Goal: Transaction & Acquisition: Purchase product/service

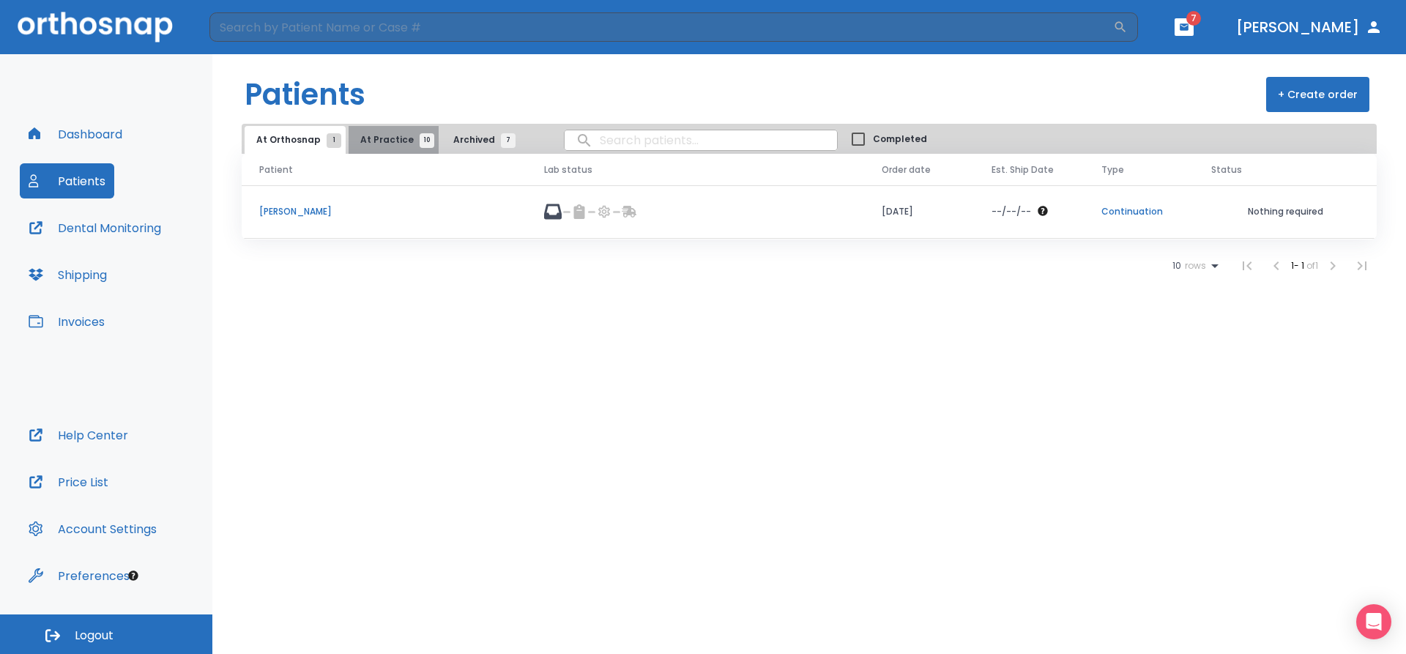
click at [420, 141] on span "10" at bounding box center [427, 140] width 15 height 15
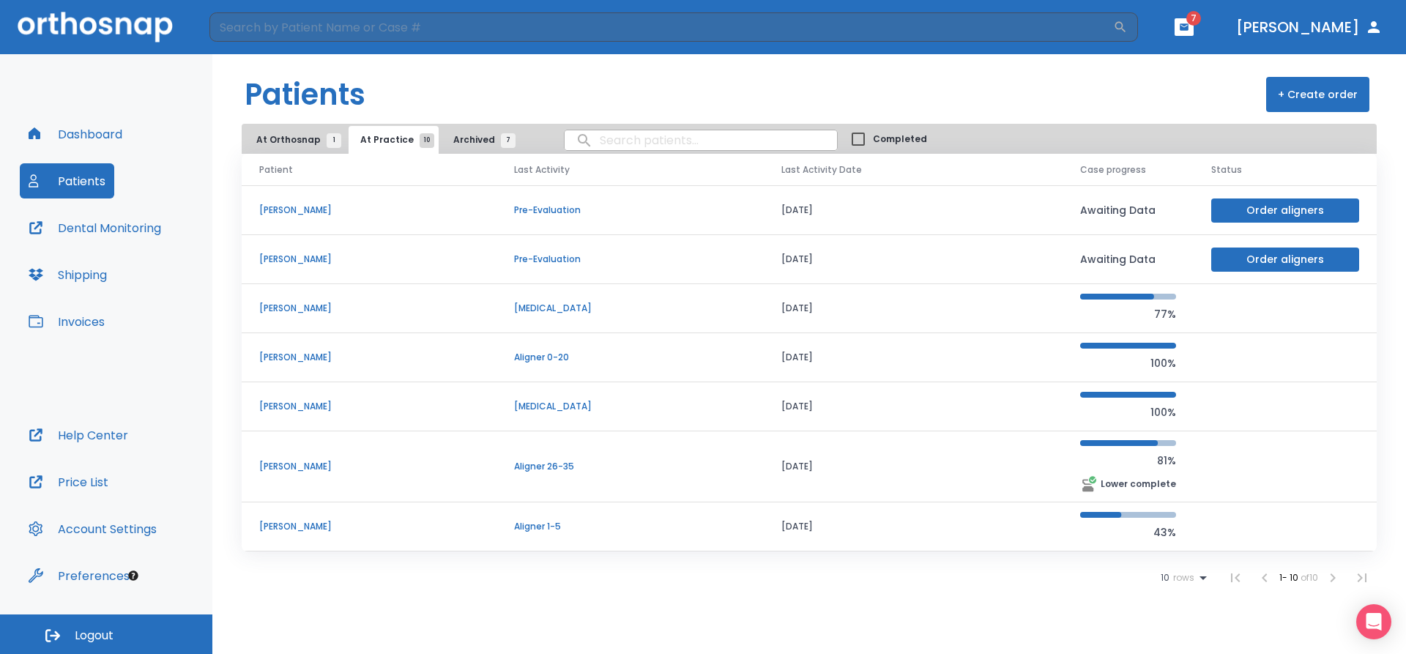
scroll to position [147, 0]
click at [685, 532] on p "Aligner 1-5" at bounding box center [630, 525] width 232 height 13
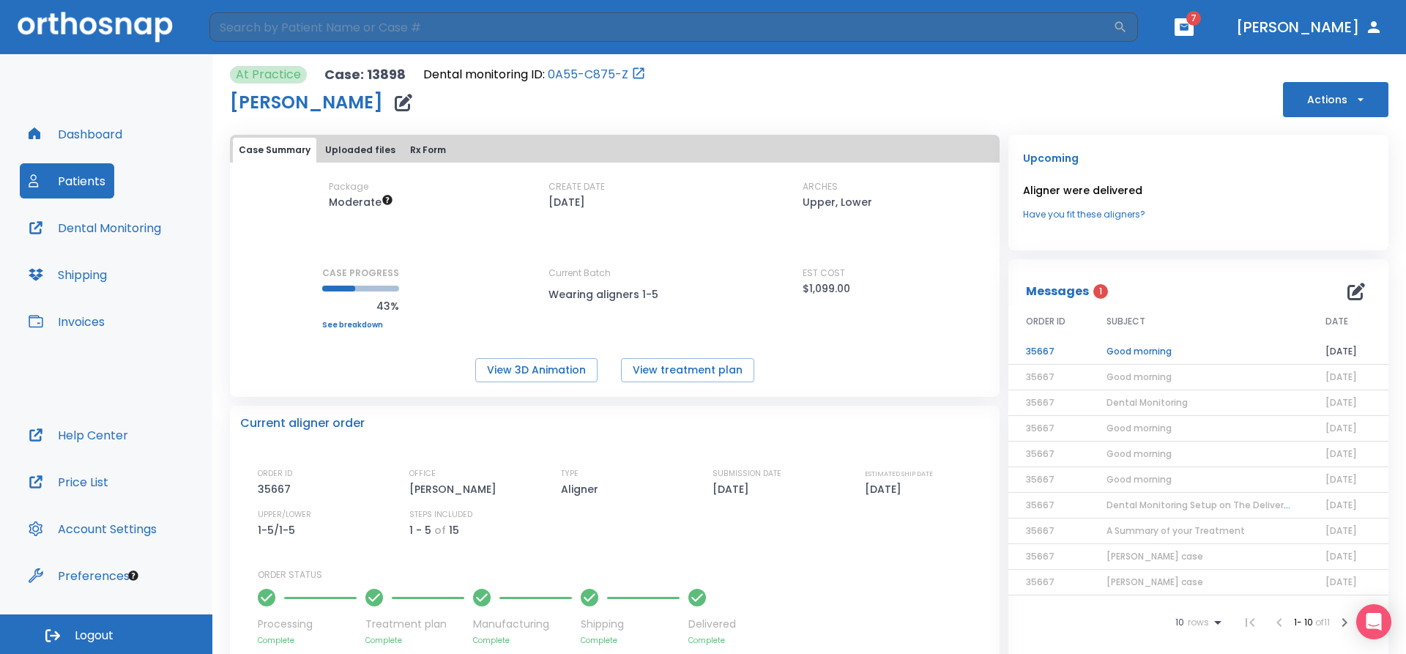
click at [1189, 29] on icon "button" at bounding box center [1184, 26] width 9 height 7
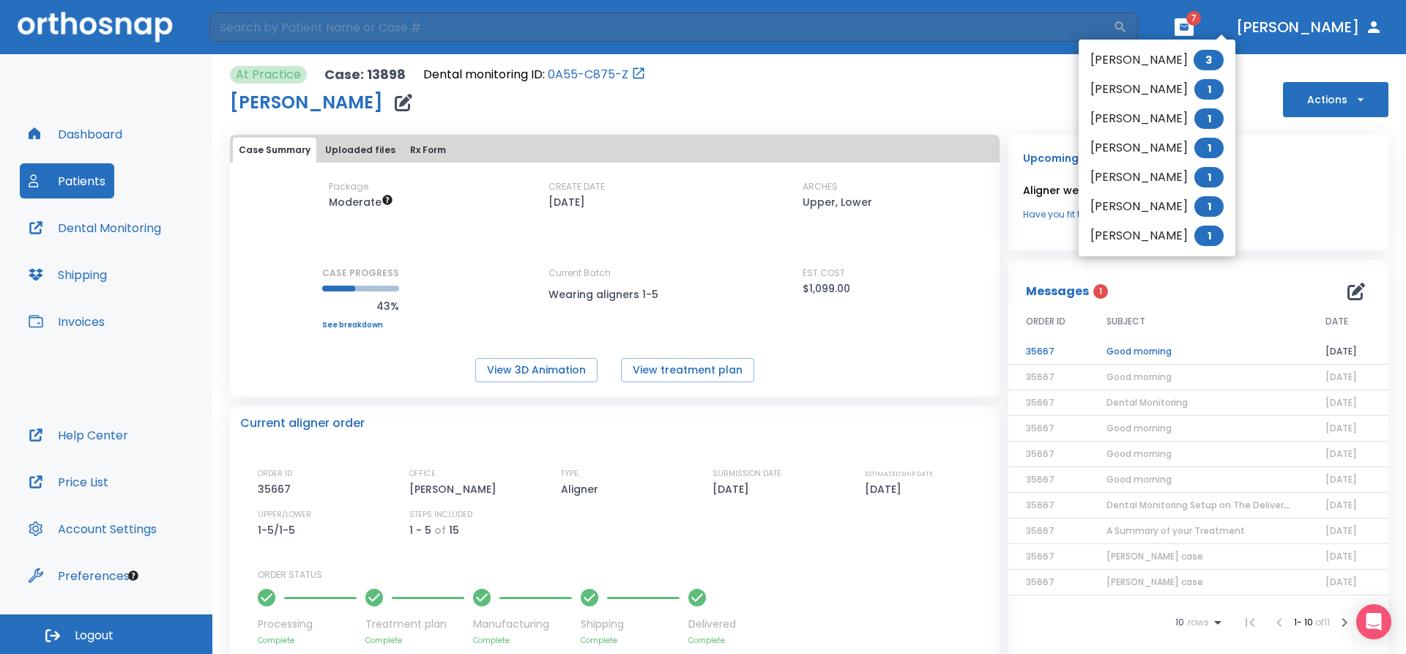
click at [1208, 66] on span "3" at bounding box center [1209, 60] width 30 height 21
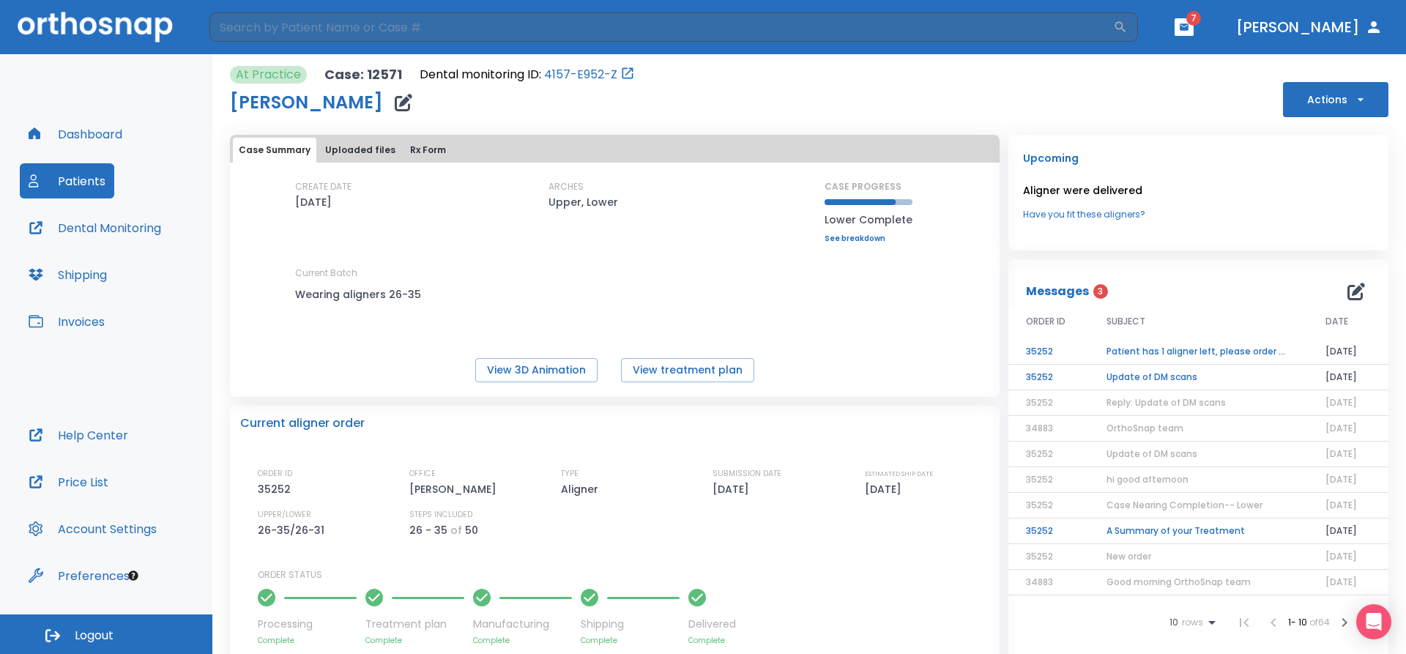
click at [1164, 378] on td "Update of DM scans" at bounding box center [1198, 378] width 219 height 26
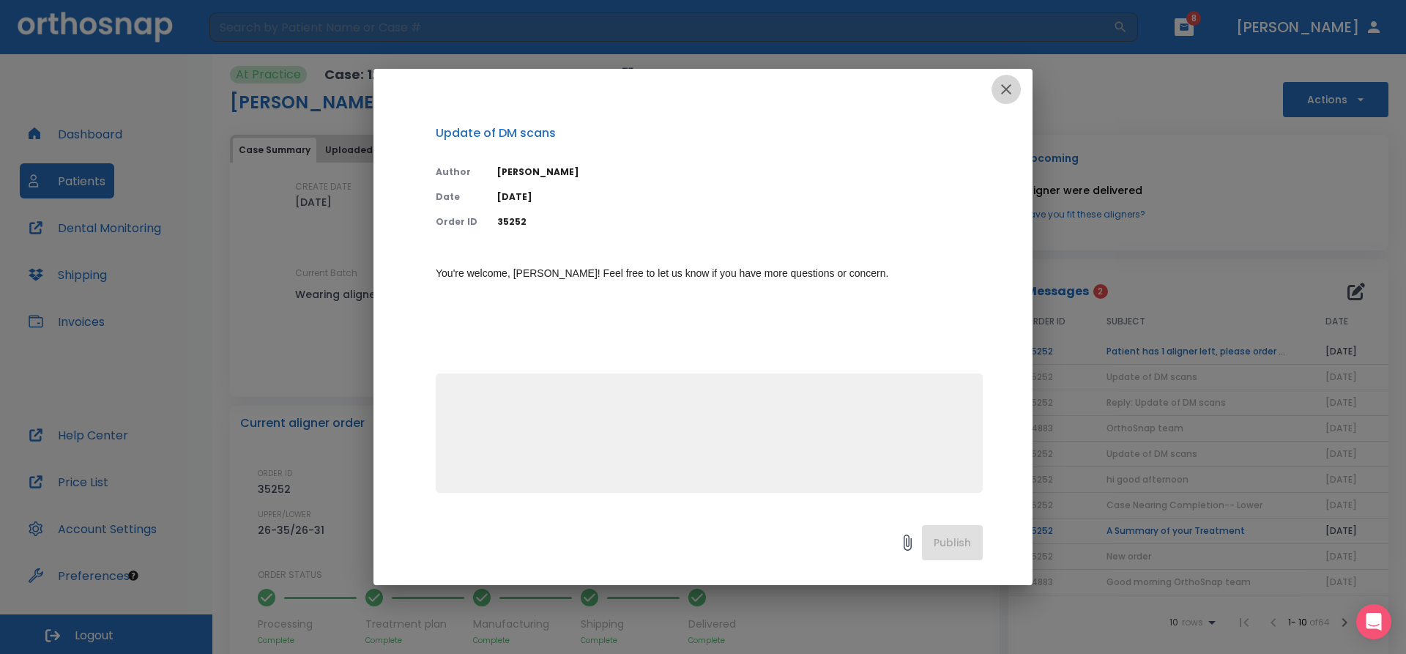
click at [1011, 93] on icon "button" at bounding box center [1006, 89] width 10 height 10
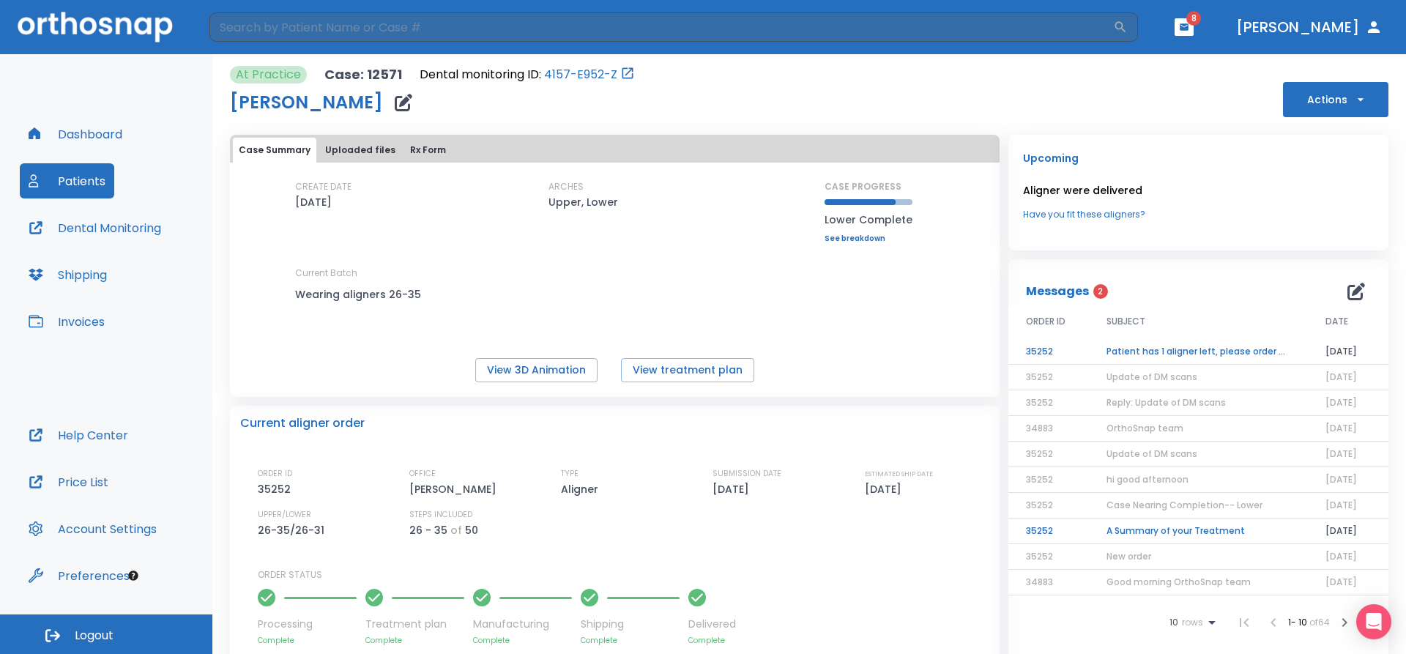
click at [1139, 354] on td "Patient has 1 aligner left, please order next set!" at bounding box center [1198, 352] width 219 height 26
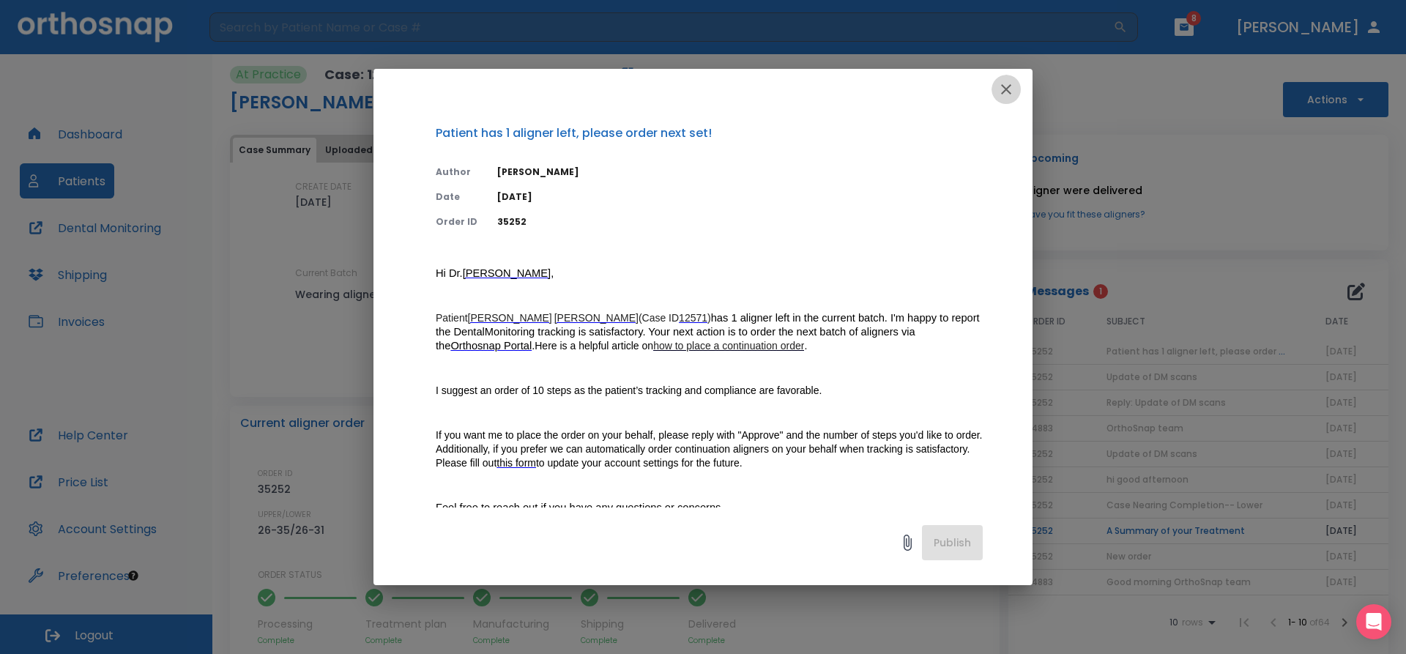
click at [1006, 87] on icon "button" at bounding box center [1006, 90] width 18 height 18
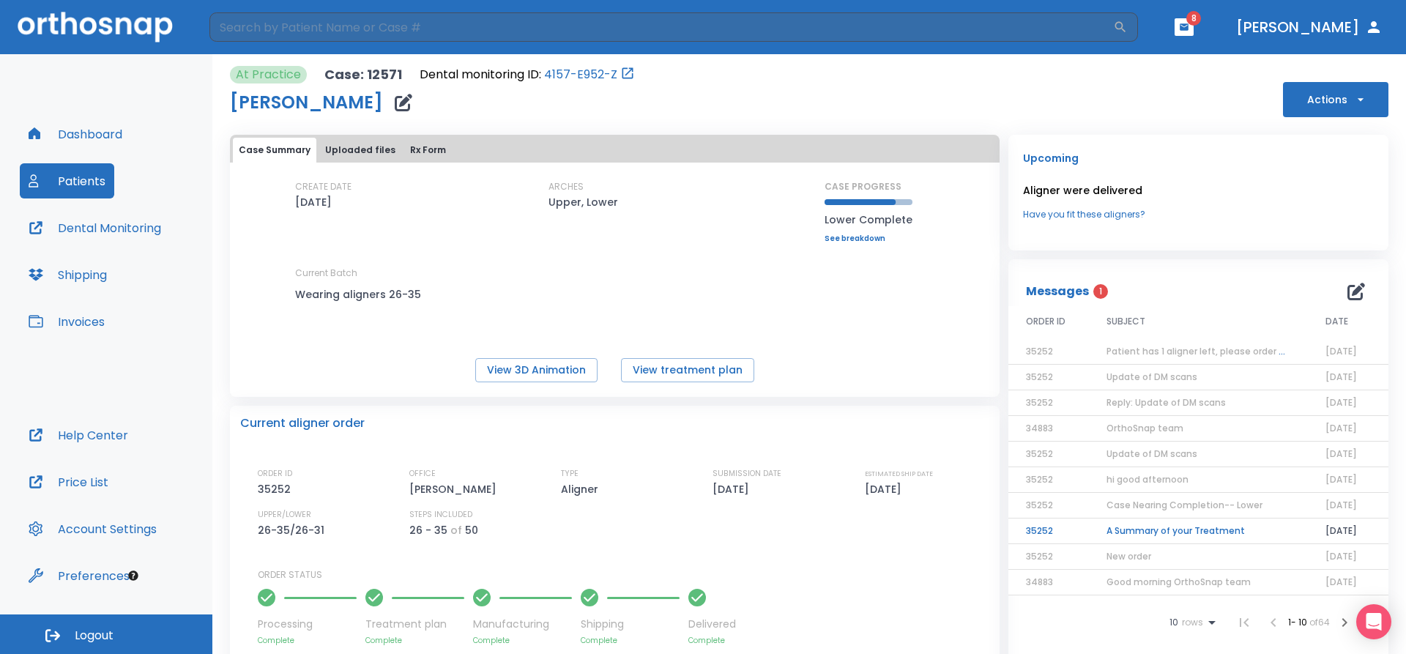
click at [1353, 99] on icon "button" at bounding box center [1360, 99] width 15 height 15
click at [1338, 250] on p "Order Next Aligners" at bounding box center [1326, 251] width 83 height 13
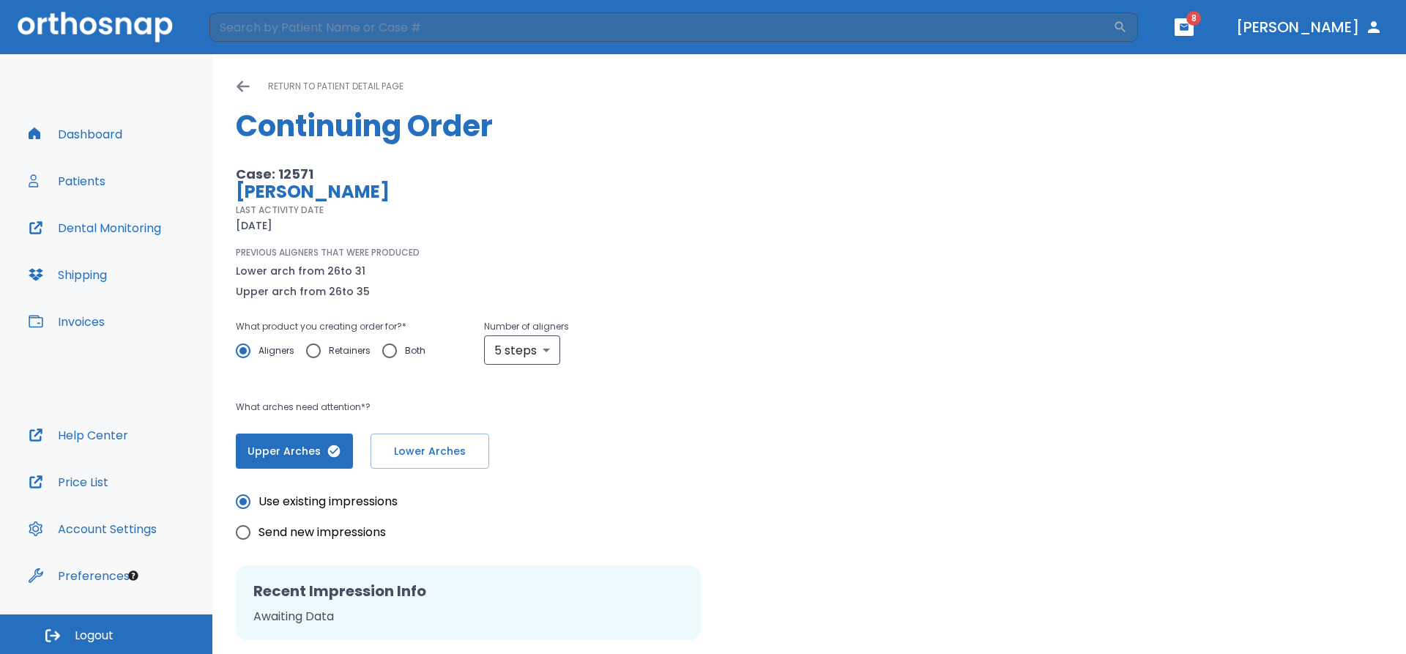
scroll to position [73, 0]
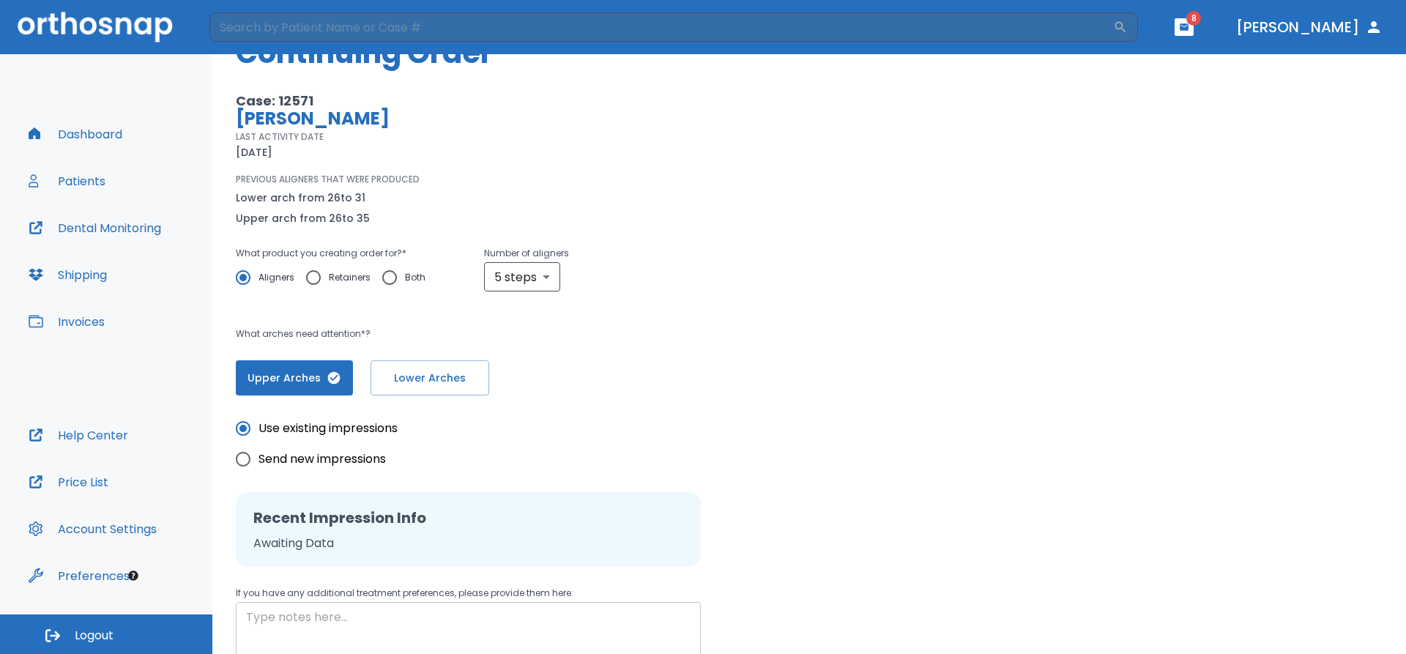
click at [283, 638] on textarea at bounding box center [468, 634] width 445 height 51
type textarea "please is to order just the last steps"
click at [546, 278] on body "​ 8 [PERSON_NAME] Dashboard Patients Dental Monitoring Shipping Invoices Help C…" at bounding box center [703, 327] width 1406 height 654
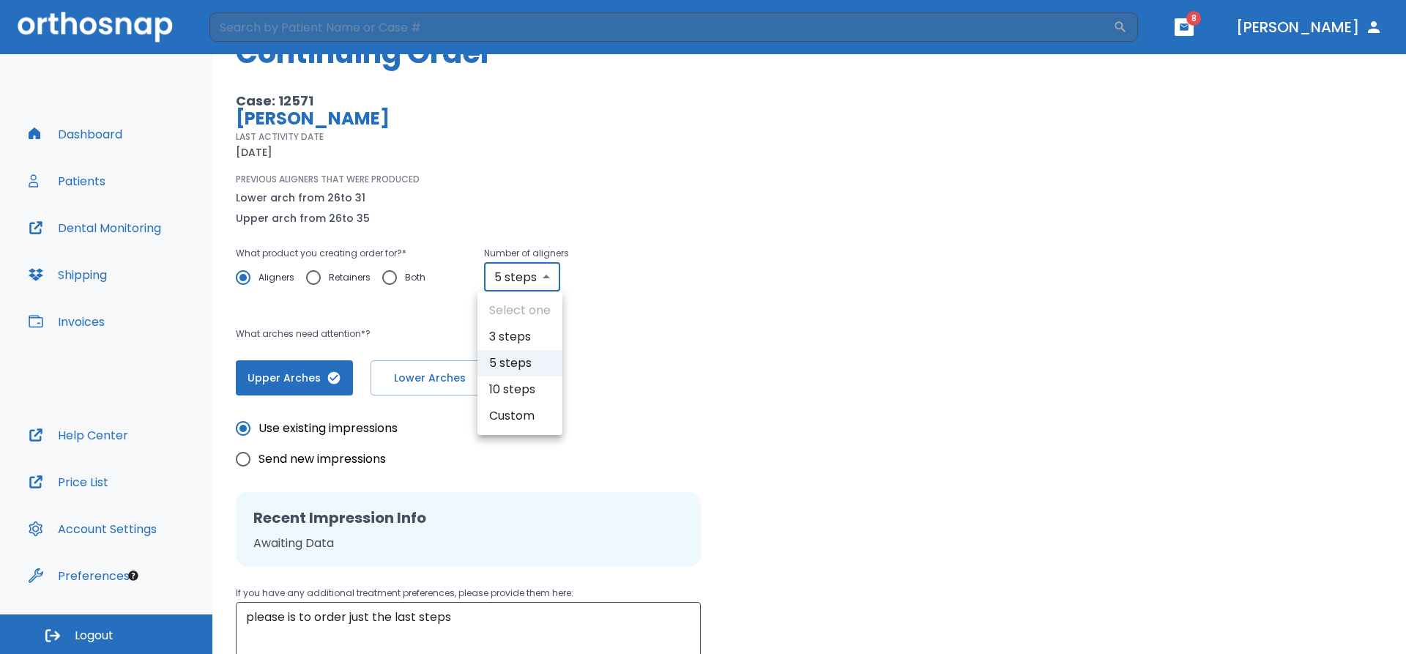
click at [609, 345] on div at bounding box center [703, 327] width 1406 height 654
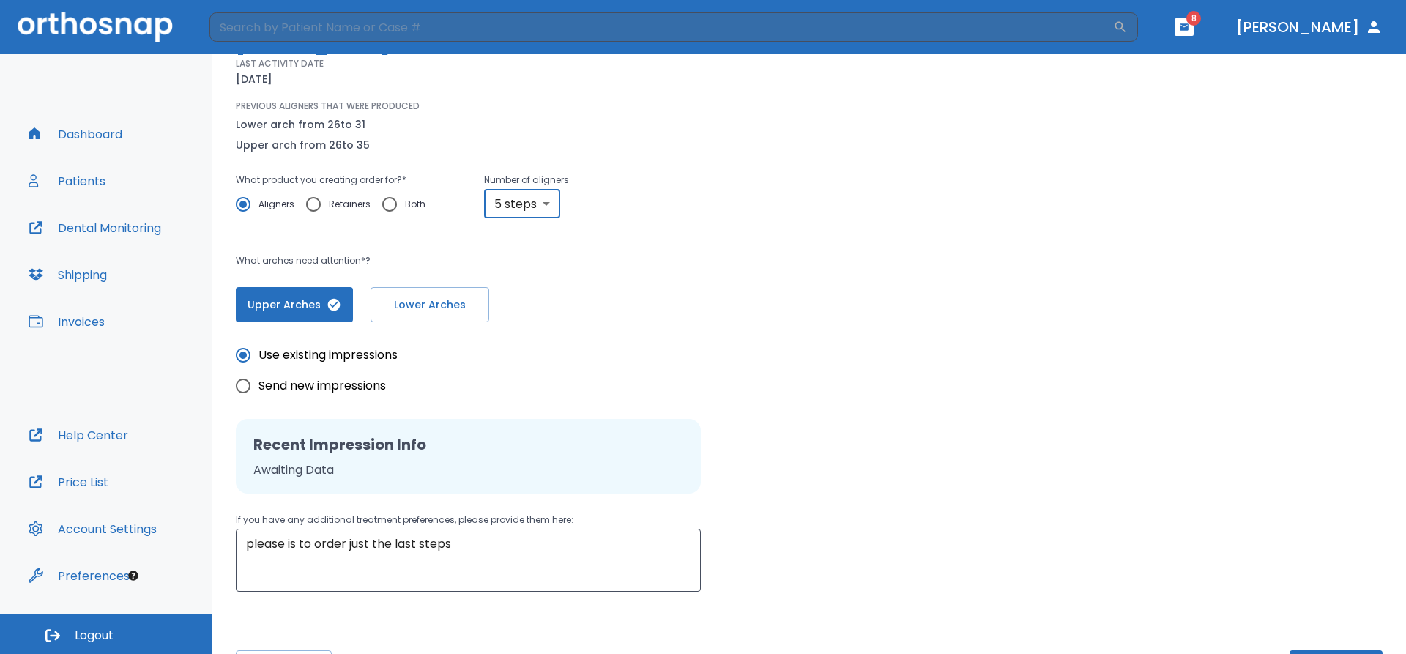
scroll to position [201, 0]
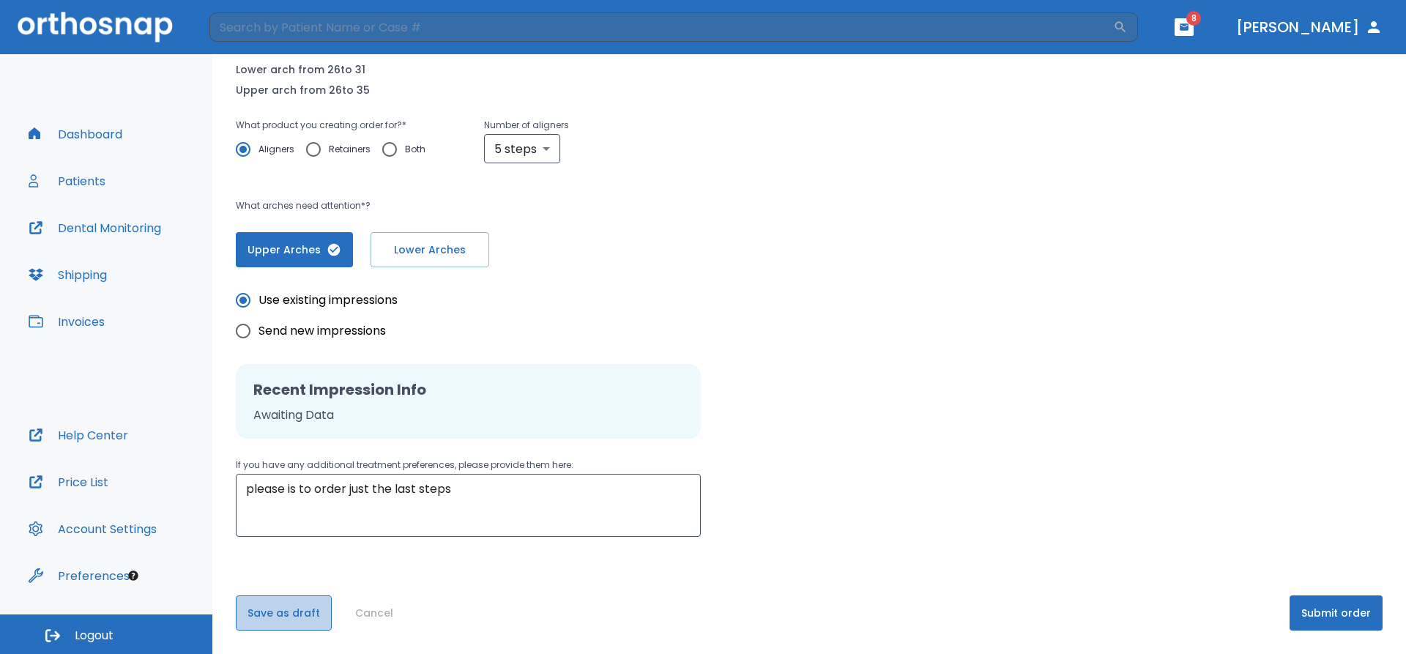
click at [289, 615] on button "Save as draft" at bounding box center [284, 612] width 96 height 35
click at [1326, 617] on button "Submit order" at bounding box center [1336, 612] width 93 height 35
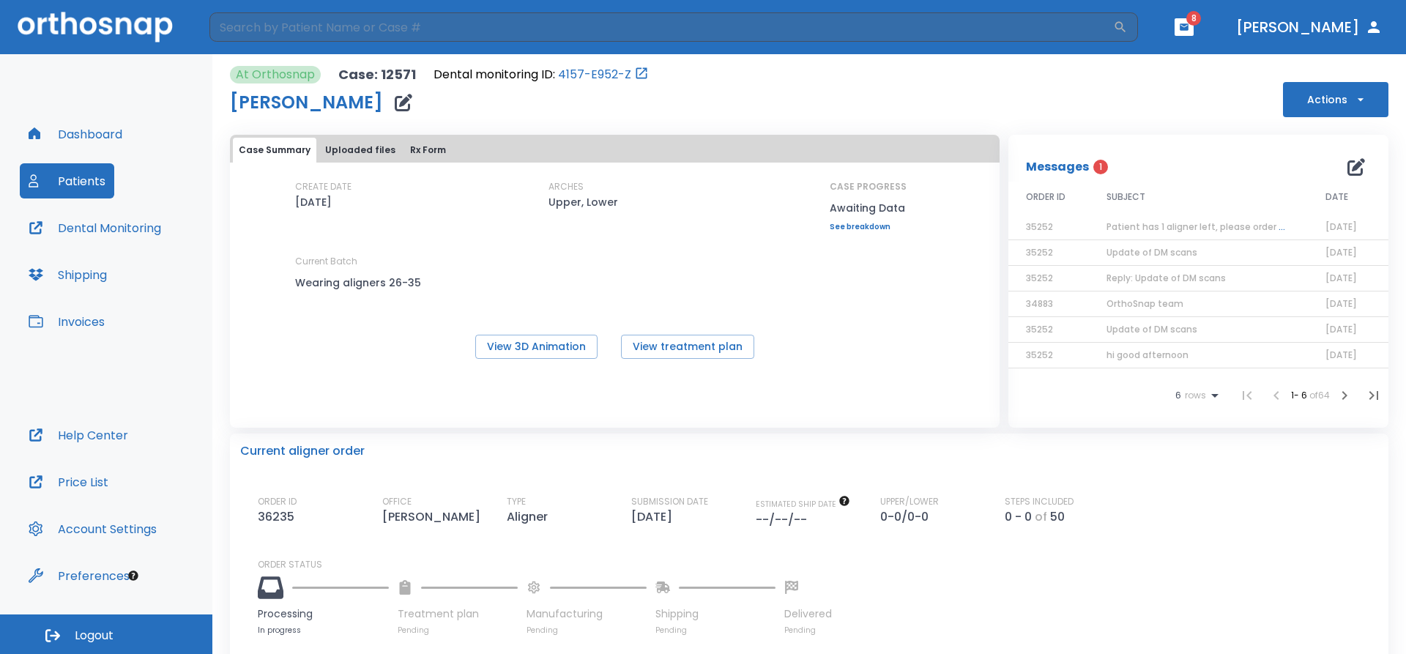
click at [1146, 200] on div "SUBJECT" at bounding box center [1199, 196] width 184 height 13
click at [1153, 226] on span "Patient has 1 aligner left, please order next set!" at bounding box center [1213, 226] width 213 height 12
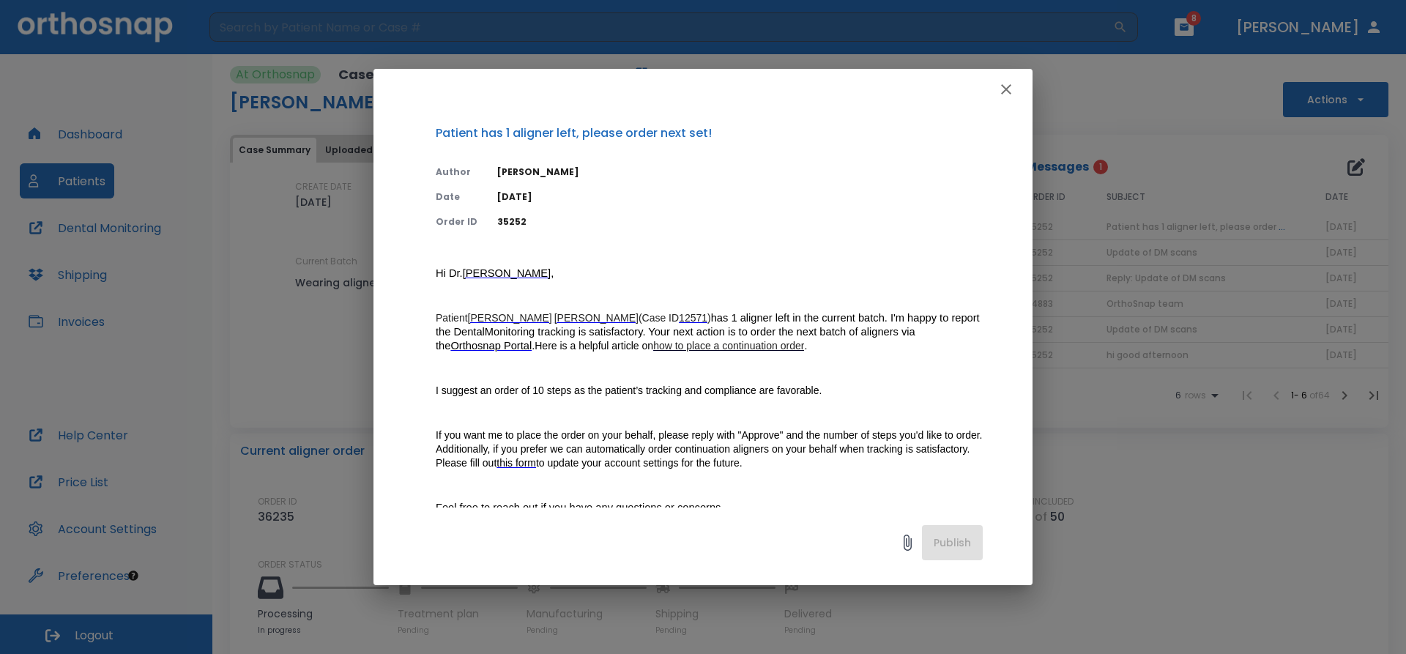
click at [1006, 94] on icon "button" at bounding box center [1006, 90] width 18 height 18
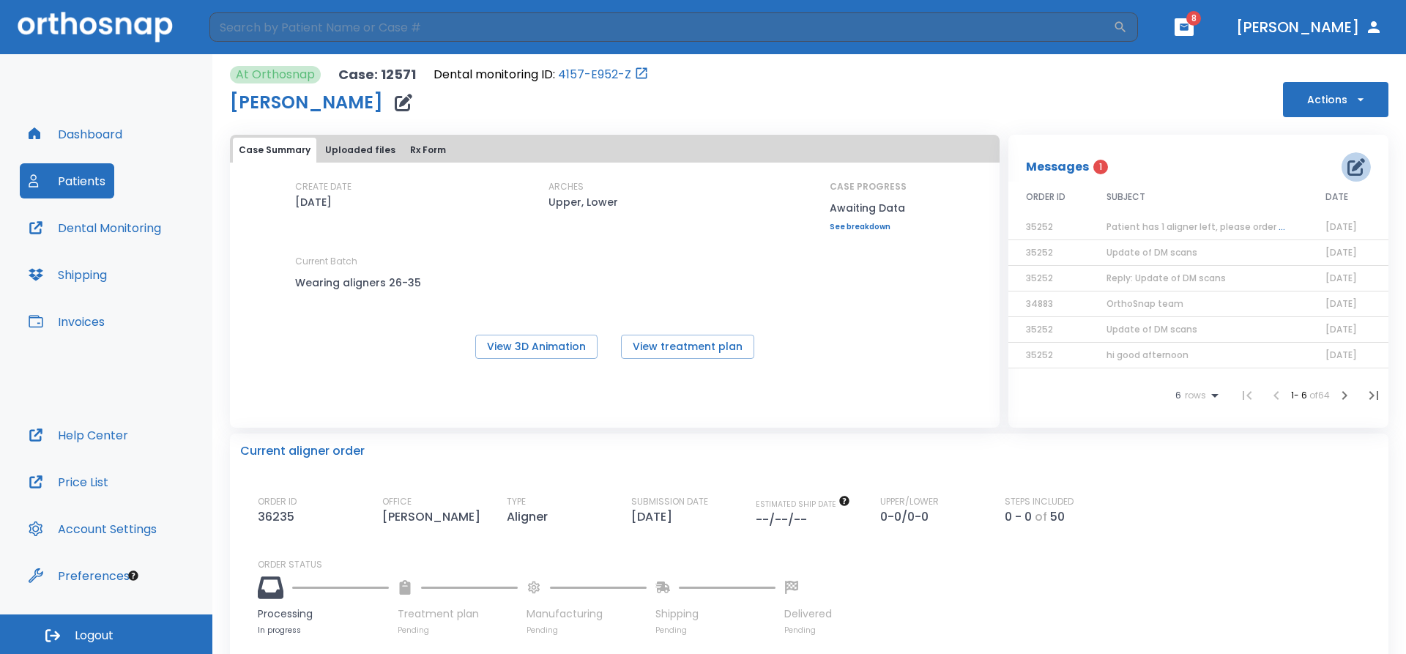
click at [1347, 169] on icon "button" at bounding box center [1356, 167] width 18 height 18
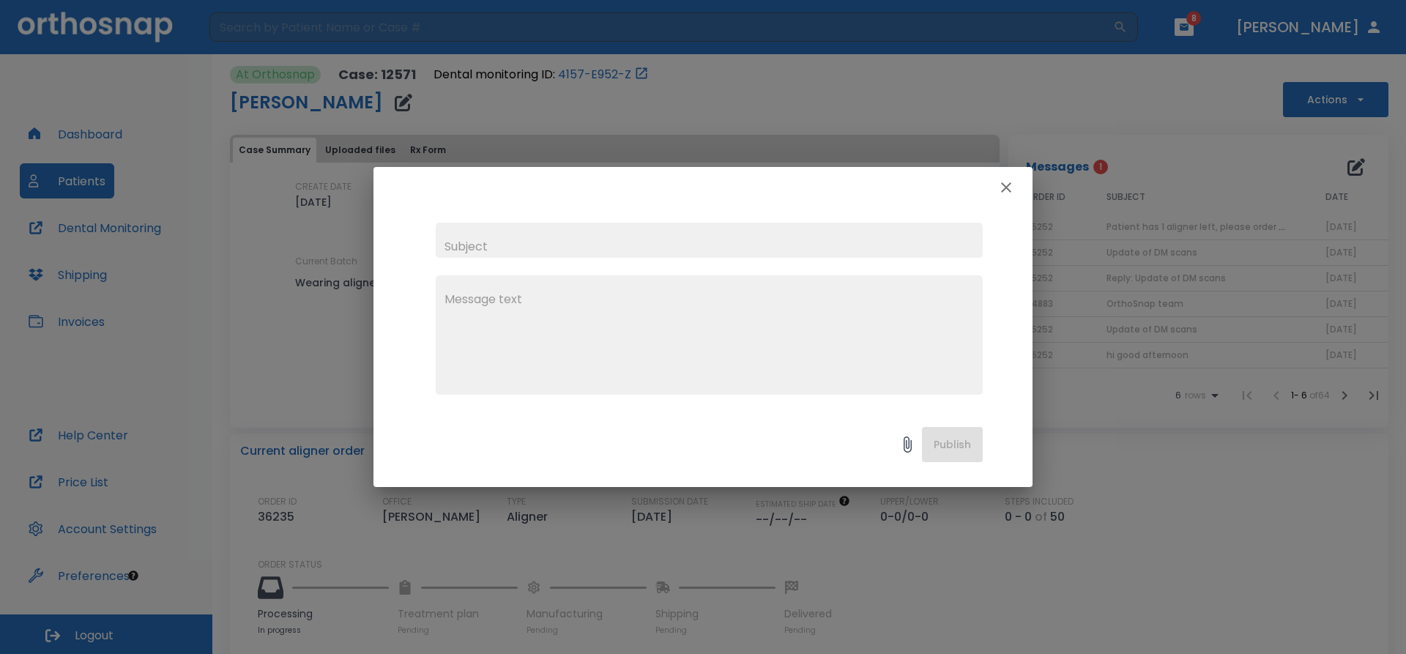
click at [572, 257] on input "text" at bounding box center [709, 240] width 547 height 35
type input "Good morning"
click at [486, 307] on textarea at bounding box center [709, 341] width 529 height 101
drag, startPoint x: 454, startPoint y: 301, endPoint x: 578, endPoint y: 321, distance: 125.5
click at [455, 300] on textarea "we Ordered already as you mention before just the last steps." at bounding box center [709, 341] width 529 height 101
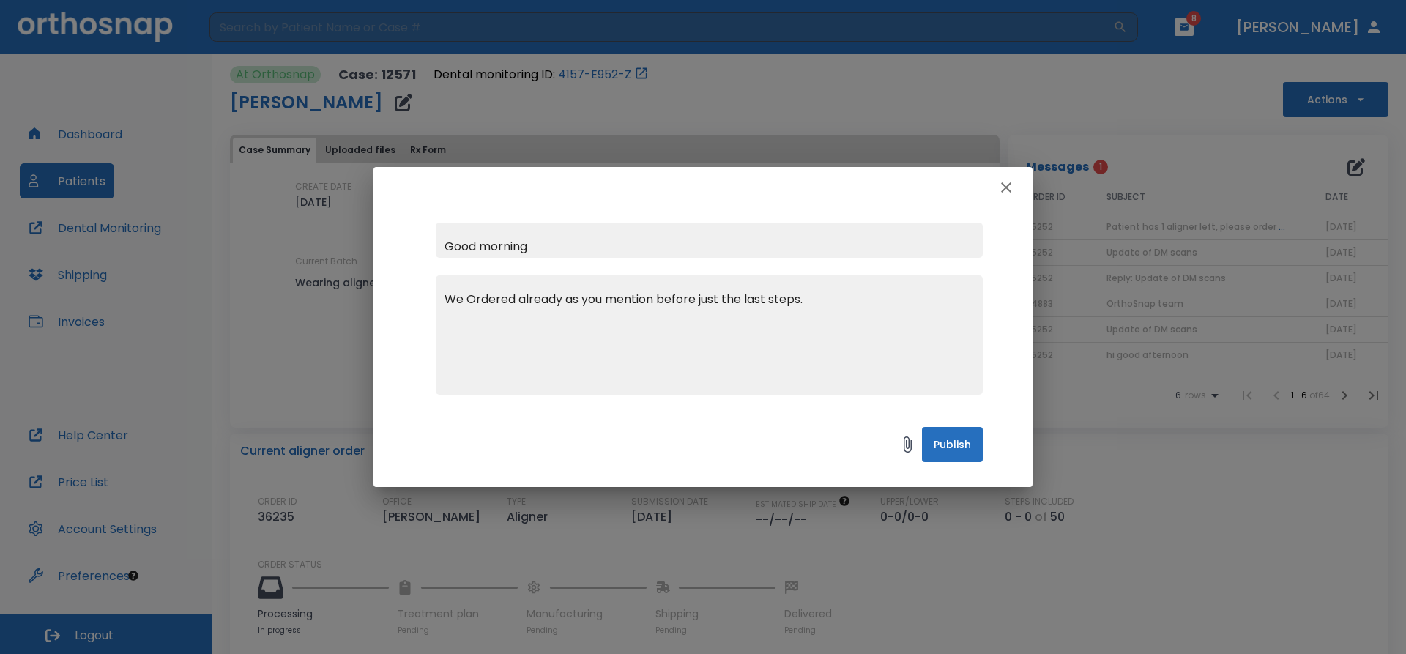
click at [816, 298] on textarea "We Ordered already as you mention before just the last steps." at bounding box center [709, 341] width 529 height 101
type textarea "We Ordered already as you mention before just the last steps. pt looks very sat…"
click at [1009, 187] on icon "button" at bounding box center [1006, 188] width 18 height 18
